Goal: Task Accomplishment & Management: Complete application form

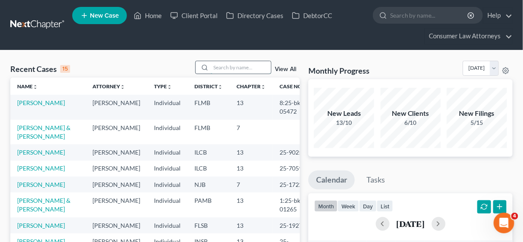
click at [220, 68] on input "search" at bounding box center [241, 67] width 60 height 12
type input "[PERSON_NAME]"
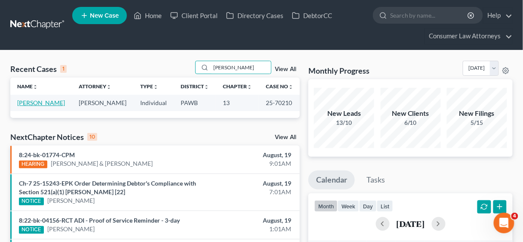
click at [49, 103] on link "[PERSON_NAME]" at bounding box center [41, 102] width 48 height 7
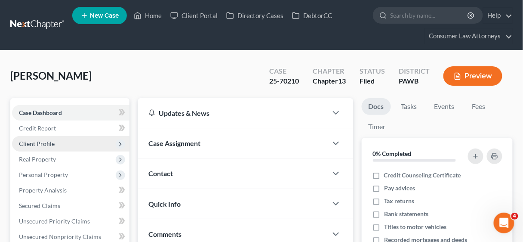
click at [46, 140] on span "Client Profile" at bounding box center [37, 143] width 36 height 7
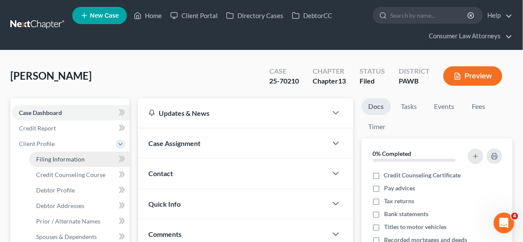
click at [62, 157] on span "Filing Information" at bounding box center [60, 158] width 49 height 7
select select "1"
select select "0"
select select "3"
select select "28"
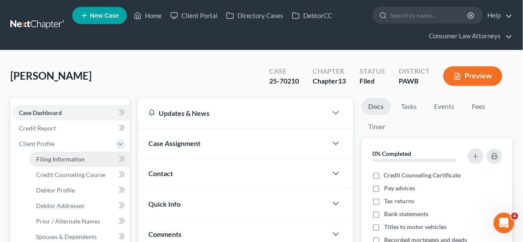
select select "12"
